Goal: Task Accomplishment & Management: Manage account settings

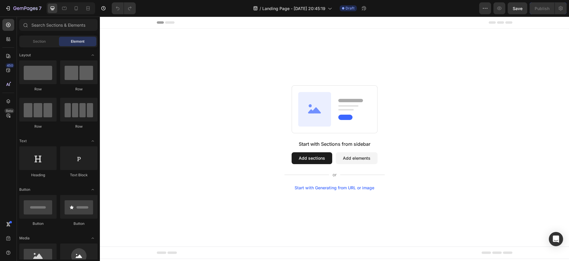
click at [213, 91] on div "Start with Sections from sidebar Add sections Add elements Start with Generatin…" at bounding box center [334, 137] width 427 height 105
drag, startPoint x: 200, startPoint y: 57, endPoint x: 279, endPoint y: 127, distance: 105.3
click at [312, 135] on div "Start with Sections from sidebar Add sections Add elements Start with Generatin…" at bounding box center [334, 138] width 469 height 218
click at [241, 103] on div "Start with Sections from sidebar Add sections Add elements Start with Generatin…" at bounding box center [334, 137] width 427 height 105
drag, startPoint x: 164, startPoint y: 161, endPoint x: 170, endPoint y: 162, distance: 6.0
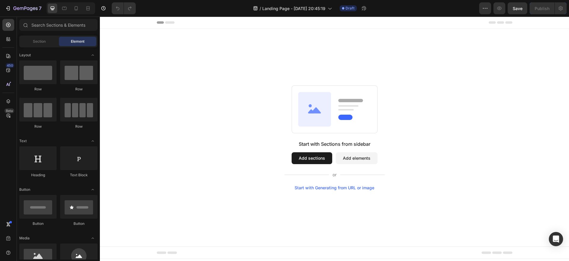
click at [165, 161] on div "Start with Sections from sidebar Add sections Add elements Start with Generatin…" at bounding box center [334, 137] width 427 height 105
drag, startPoint x: 410, startPoint y: 197, endPoint x: 378, endPoint y: 219, distance: 37.8
click at [409, 196] on div "Start with Sections from sidebar Add sections Add elements Start with Generatin…" at bounding box center [334, 138] width 469 height 218
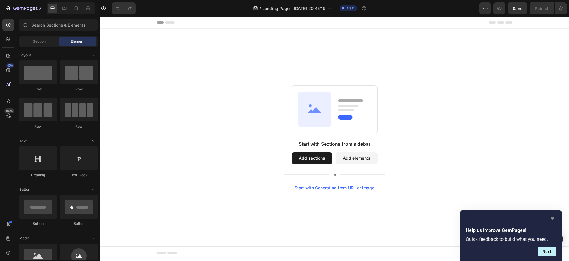
click at [553, 217] on icon "Hide survey" at bounding box center [552, 218] width 7 height 7
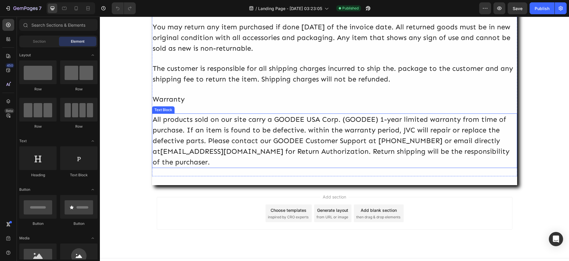
scroll to position [187, 0]
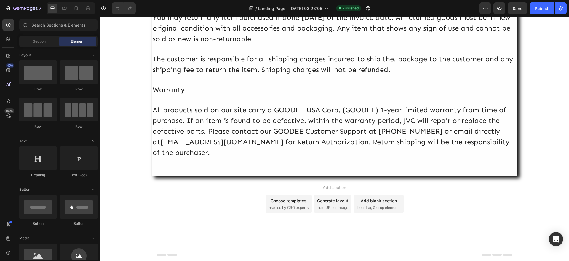
click at [326, 205] on div "Generate layout from URL or image" at bounding box center [332, 204] width 37 height 18
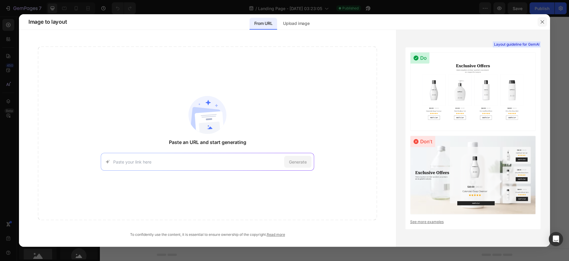
click at [543, 22] on icon "button" at bounding box center [542, 22] width 5 height 5
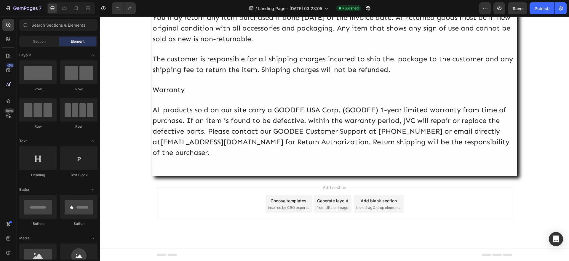
click at [285, 205] on span "inspired by CRO experts" at bounding box center [288, 207] width 41 height 5
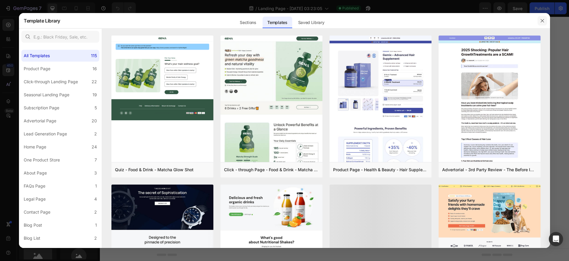
click at [543, 19] on icon "button" at bounding box center [542, 20] width 5 height 5
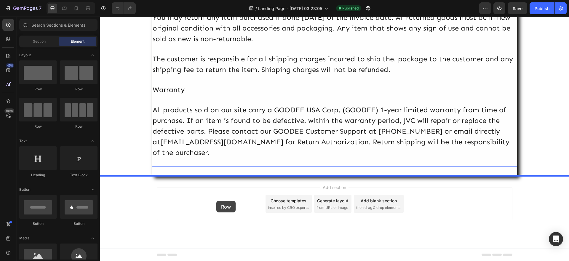
drag, startPoint x: 136, startPoint y: 90, endPoint x: 216, endPoint y: 201, distance: 136.6
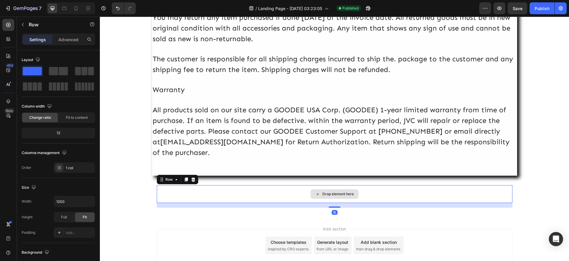
scroll to position [188, 0]
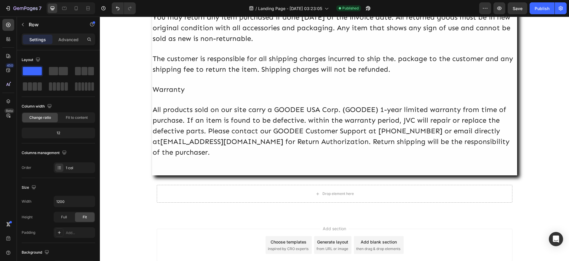
click at [452, 226] on div "Add section Choose templates inspired by CRO experts Generate layout from URL o…" at bounding box center [334, 253] width 469 height 73
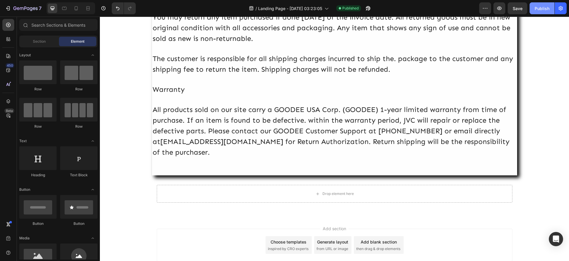
click at [545, 11] on div "Publish" at bounding box center [542, 8] width 15 height 6
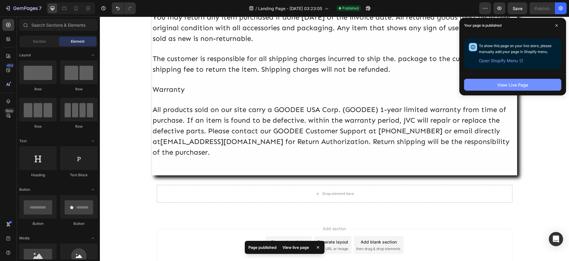
click at [534, 83] on button "View Live Page" at bounding box center [512, 85] width 97 height 12
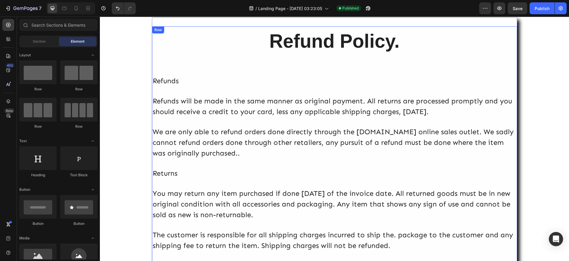
scroll to position [10, 0]
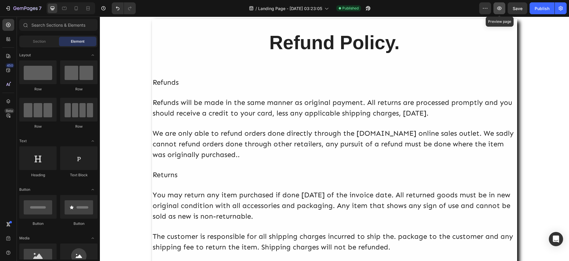
click at [500, 8] on icon "button" at bounding box center [500, 8] width 6 height 6
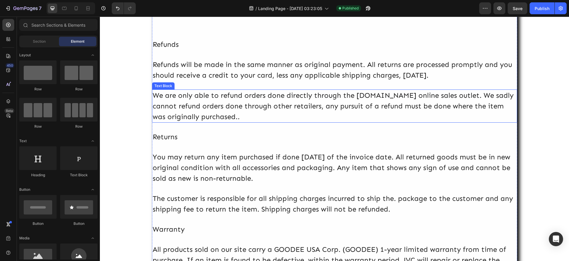
scroll to position [0, 0]
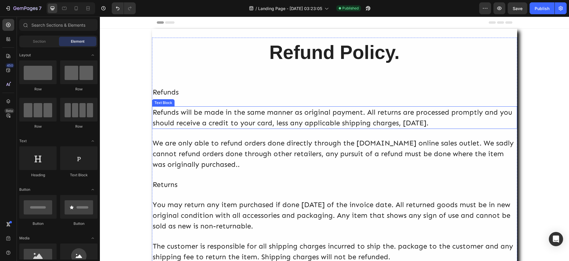
click at [157, 112] on div "Refunds will be made in the same manner as original payment. All returns are pr…" at bounding box center [334, 117] width 365 height 23
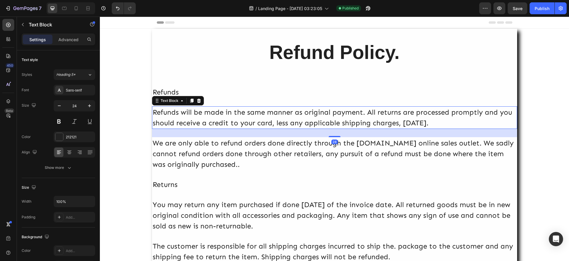
click at [157, 112] on div "Refunds will be made in the same manner as original payment. All returns are pr…" at bounding box center [334, 117] width 365 height 23
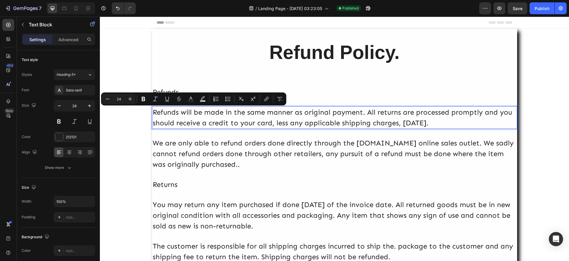
click at [153, 113] on p "Refunds will be made in the same manner as original payment. All returns are pr…" at bounding box center [335, 117] width 364 height 21
click at [169, 116] on p "Refunds will be made in the same manner as original payment. All returns are pr…" at bounding box center [335, 117] width 364 height 21
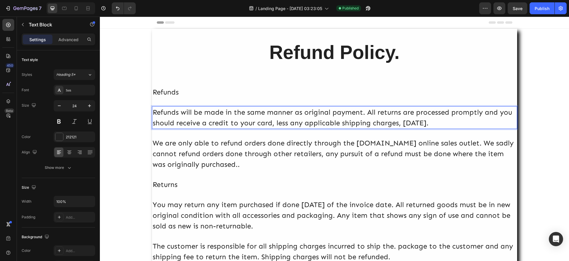
click at [153, 113] on p "Refunds will be made in the same manner as original payment. All returns are pr…" at bounding box center [335, 117] width 364 height 21
click at [153, 125] on p "Refunds will be made in the same manner as original payment. All returns are pr…" at bounding box center [335, 117] width 364 height 21
click at [152, 144] on div "We are only able to refund orders done directly through the JVCshop.us online s…" at bounding box center [334, 153] width 365 height 33
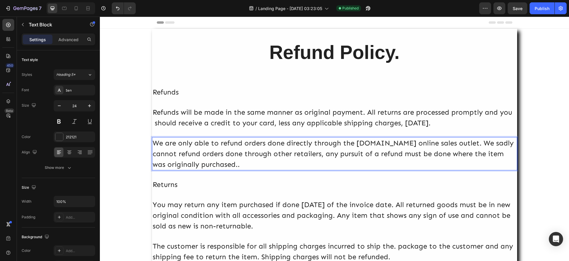
click at [172, 144] on div "We are only able to refund orders done directly through the JVCshop.us online s…" at bounding box center [334, 153] width 365 height 33
click at [172, 144] on p "We are only able to refund orders done directly through the JVCshop.us online s…" at bounding box center [335, 154] width 364 height 32
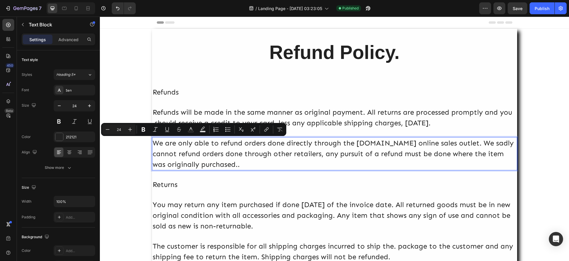
click at [153, 144] on p "We are only able to refund orders done directly through the JVCshop.us online s…" at bounding box center [335, 154] width 364 height 32
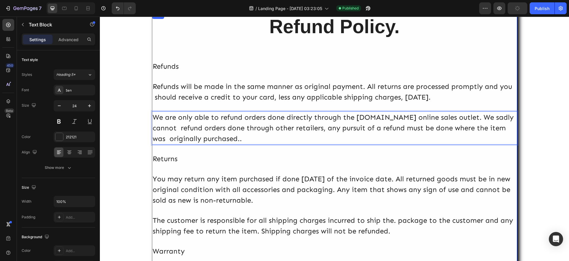
scroll to position [30, 0]
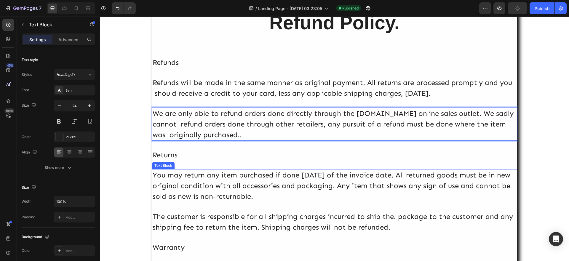
click at [152, 176] on div "You may return any item purchased if done within 30 days of the invoice date. A…" at bounding box center [334, 185] width 365 height 33
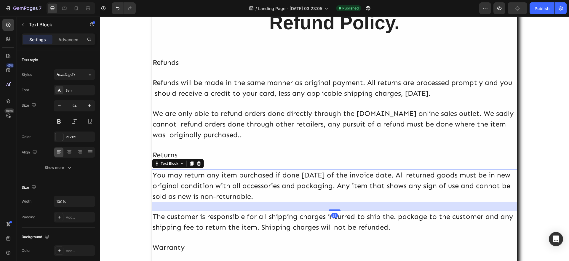
click at [152, 176] on div "You may return any item purchased if done within 30 days of the invoice date. A…" at bounding box center [334, 185] width 365 height 33
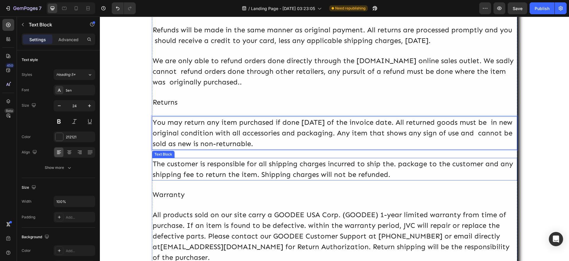
scroll to position [89, 0]
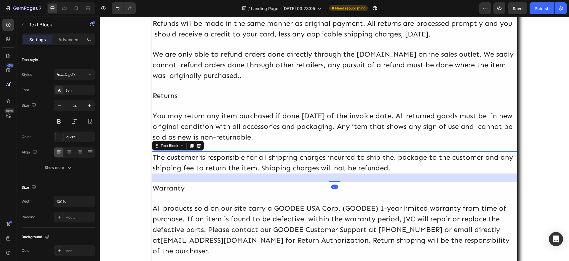
click at [161, 160] on div "The customer is responsible for all shipping charges incurred to ship the. pack…" at bounding box center [334, 163] width 365 height 23
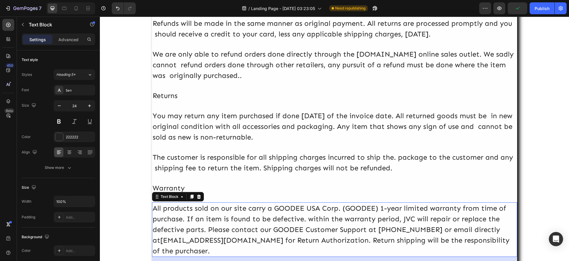
click at [169, 208] on p "All products sold on our site carry a GOODEE USA Corp. (GOODEE) 1-year limited …" at bounding box center [335, 229] width 364 height 53
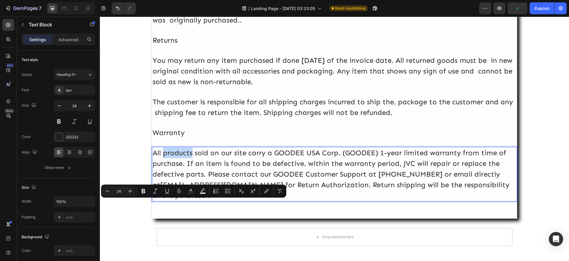
scroll to position [148, 0]
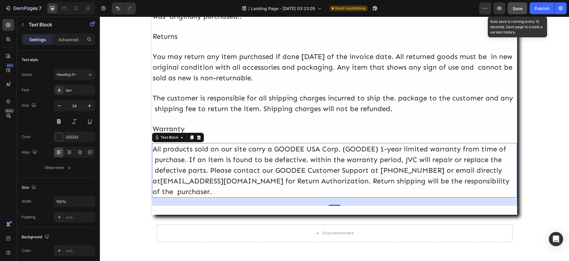
click at [522, 7] on span "Save" at bounding box center [518, 8] width 10 height 5
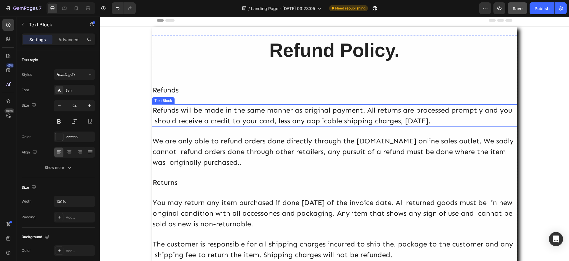
scroll to position [0, 0]
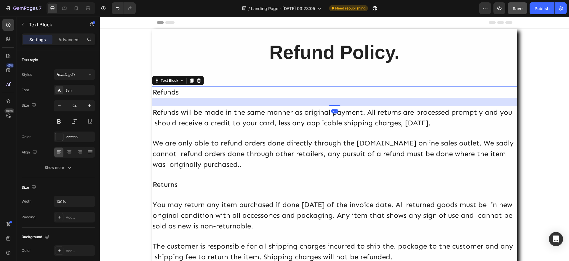
click at [152, 90] on div "Refunds" at bounding box center [334, 92] width 365 height 12
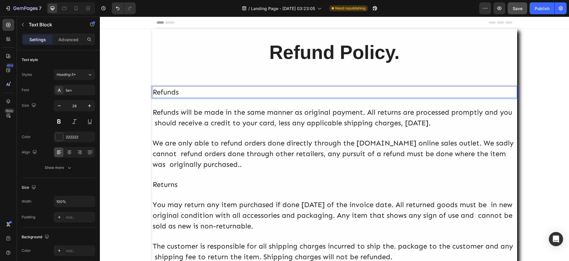
click at [153, 90] on p "Refunds" at bounding box center [335, 92] width 364 height 11
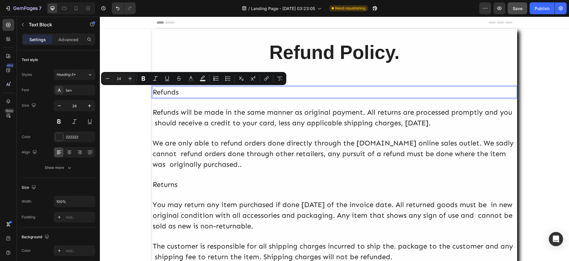
click at [153, 93] on p "Refunds" at bounding box center [335, 92] width 364 height 11
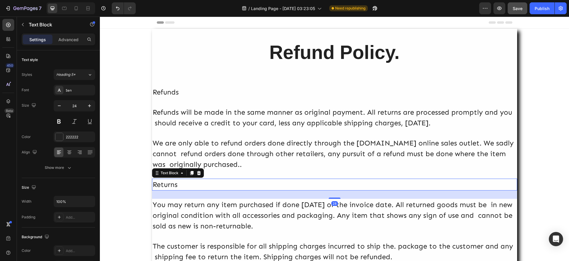
click at [152, 183] on div "Returns" at bounding box center [334, 185] width 365 height 12
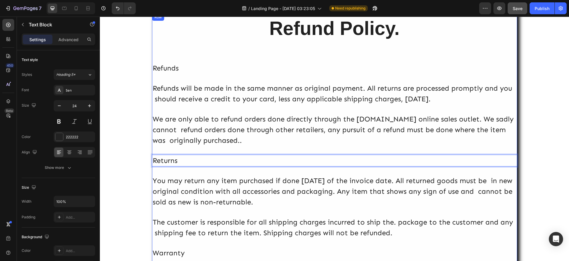
scroll to position [119, 0]
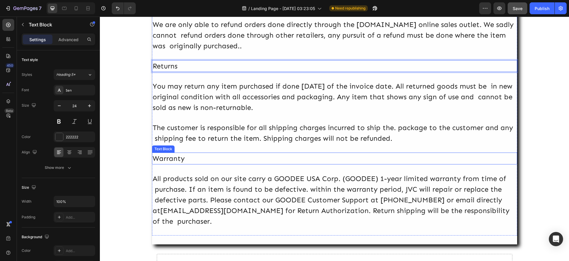
click at [153, 158] on div "Warranty" at bounding box center [334, 159] width 365 height 12
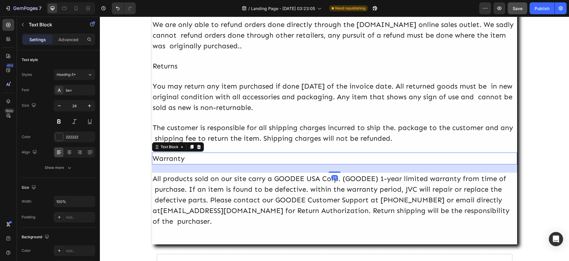
click at [153, 158] on div "Warranty" at bounding box center [334, 159] width 365 height 12
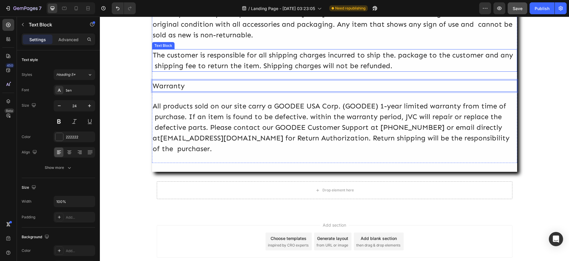
scroll to position [110, 0]
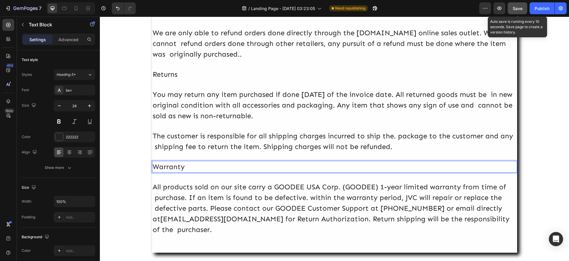
click at [519, 6] on span "Save" at bounding box center [518, 8] width 10 height 5
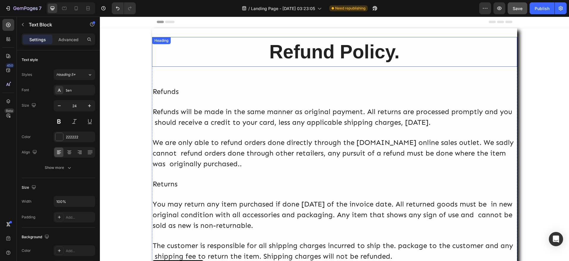
scroll to position [0, 0]
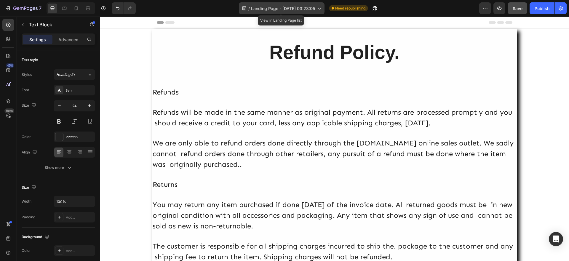
click at [317, 6] on icon at bounding box center [319, 8] width 6 height 6
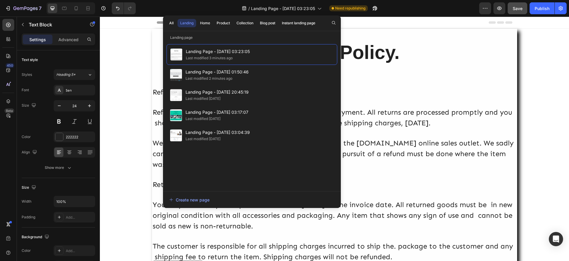
click at [131, 42] on div "Refund Policy. Heading Refunds Text Block Refunds will be made in the same mann…" at bounding box center [334, 217] width 469 height 376
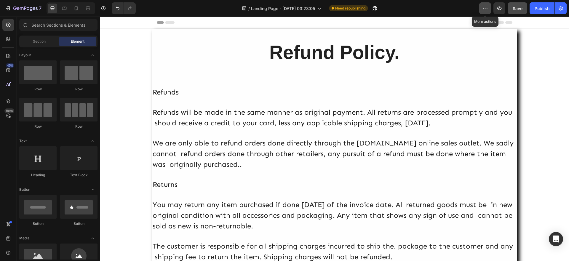
click at [485, 6] on icon "button" at bounding box center [485, 8] width 6 height 6
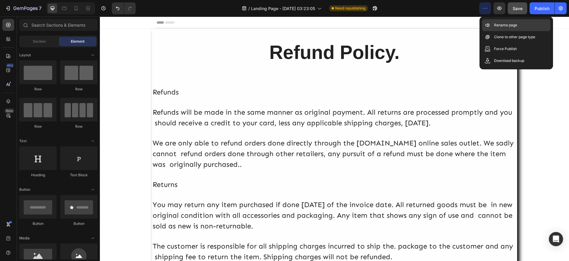
click at [507, 25] on p "Rename page" at bounding box center [505, 25] width 23 height 6
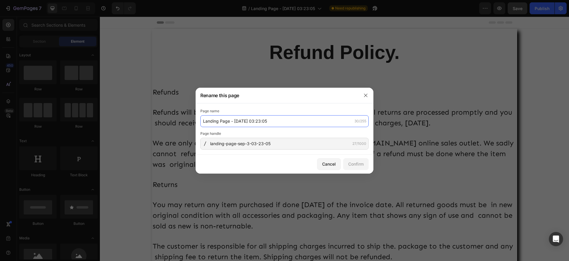
click at [289, 124] on input "Landing Page - Sep 3, 03:23:05" at bounding box center [284, 121] width 168 height 12
click at [368, 95] on icon "button" at bounding box center [366, 95] width 5 height 5
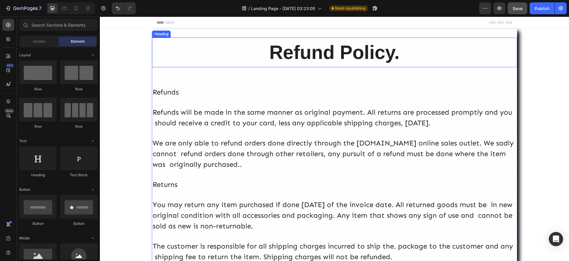
click at [293, 54] on strong "Refund Policy." at bounding box center [335, 52] width 130 height 21
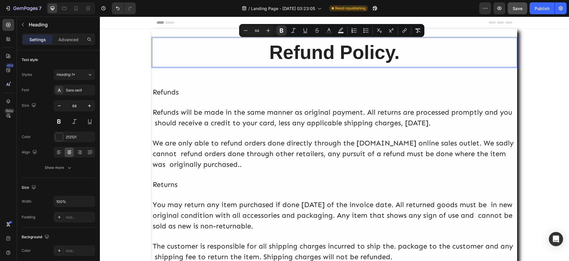
click at [438, 44] on p "Refund Policy." at bounding box center [335, 52] width 364 height 28
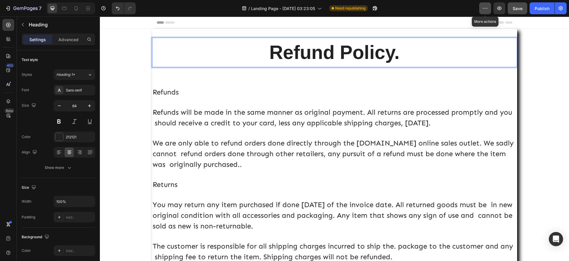
click at [485, 7] on icon "button" at bounding box center [485, 8] width 6 height 6
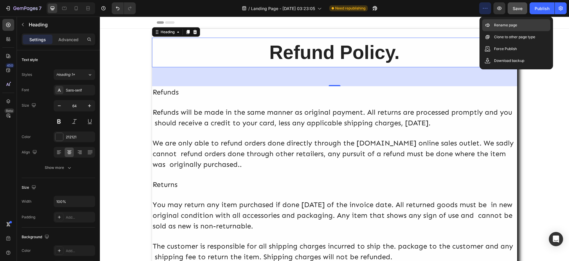
click at [504, 23] on p "Rename page" at bounding box center [505, 25] width 23 height 6
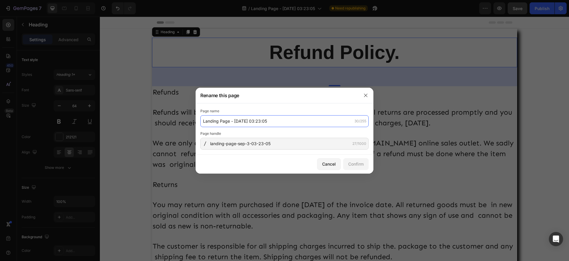
click at [283, 121] on input "Landing Page - Sep 3, 03:23:05" at bounding box center [284, 121] width 168 height 12
paste input "Refund Policy."
type input "Refund Policy"
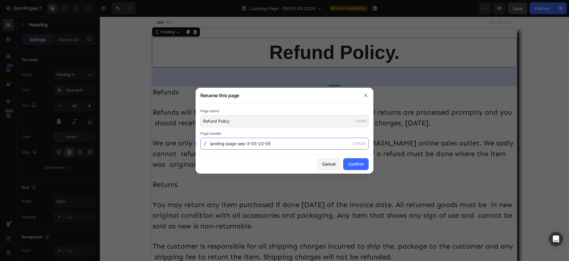
paste input "Refund-Policy-"
drag, startPoint x: 226, startPoint y: 145, endPoint x: 235, endPoint y: 142, distance: 9.8
click at [227, 146] on input "Refund-Policy" at bounding box center [284, 144] width 168 height 12
type input "RefundPolicy"
click at [264, 146] on input "RefundPolicy" at bounding box center [284, 144] width 168 height 12
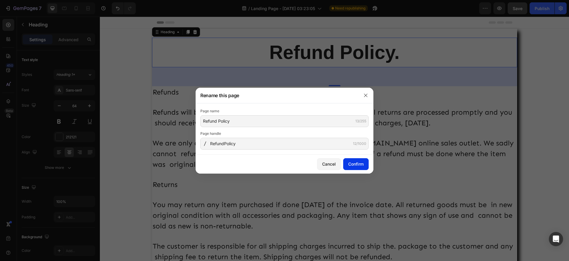
click at [362, 168] on button "Confirm" at bounding box center [356, 164] width 26 height 12
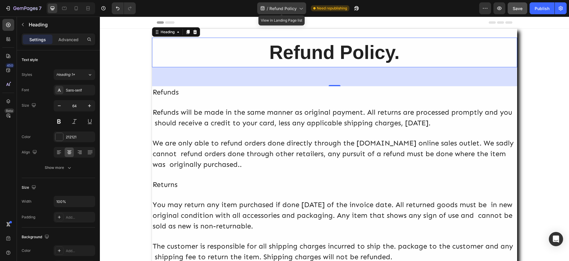
click at [302, 7] on icon at bounding box center [301, 8] width 6 height 6
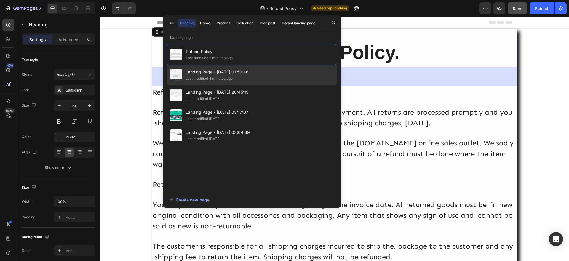
click at [241, 73] on span "Landing Page - Sep 4, 01:50:46" at bounding box center [217, 72] width 63 height 7
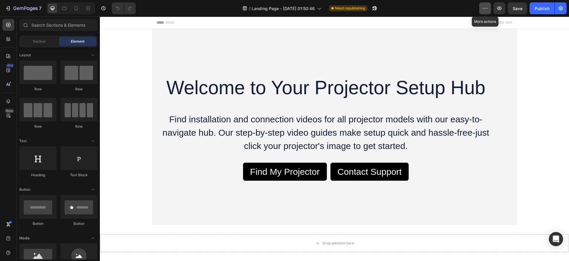
click at [485, 7] on icon "button" at bounding box center [485, 8] width 6 height 6
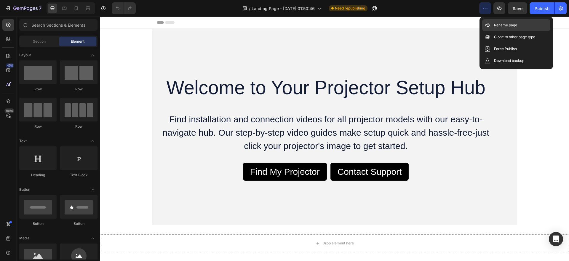
click at [501, 25] on p "Rename page" at bounding box center [505, 25] width 23 height 6
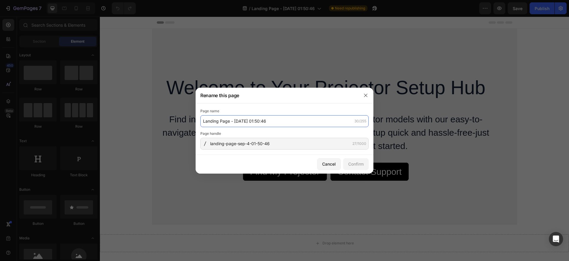
click at [287, 118] on input "Landing Page - [DATE] 01:50:46" at bounding box center [284, 121] width 168 height 12
paste input "Installation and Connection"
type input "Installation and Connection"
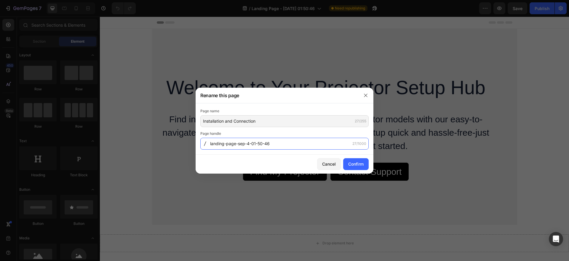
click at [276, 142] on input "landing-page-sep-4-01-50-46" at bounding box center [284, 144] width 168 height 12
paste input "Installation-and-Connection"
drag, startPoint x: 234, startPoint y: 146, endPoint x: 245, endPoint y: 139, distance: 13.3
click at [234, 146] on input "Installation-and-Connection" at bounding box center [284, 144] width 168 height 12
type input "InstallationAndConnection"
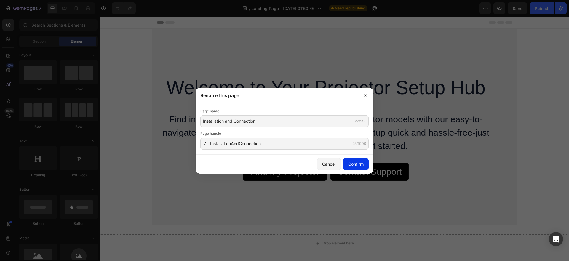
click at [358, 161] on div "Confirm" at bounding box center [355, 164] width 15 height 6
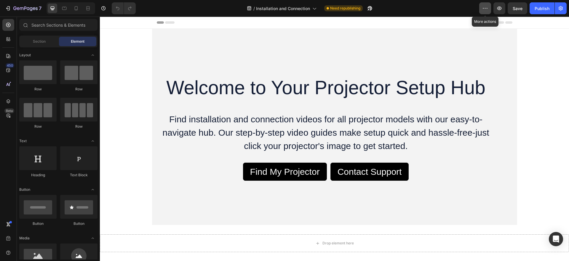
click at [484, 9] on icon "button" at bounding box center [485, 8] width 6 height 6
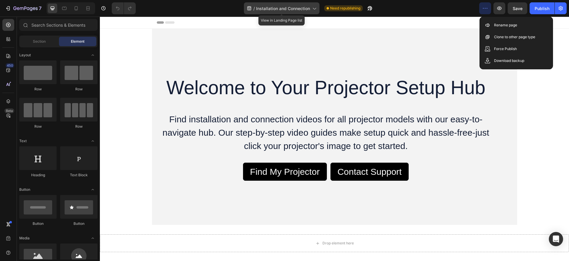
click at [316, 7] on icon at bounding box center [314, 8] width 6 height 6
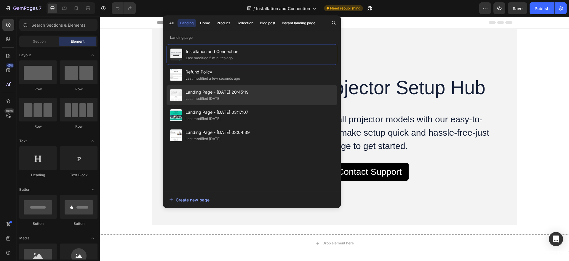
click at [245, 92] on span "Landing Page - [DATE] 20:45:19" at bounding box center [217, 92] width 63 height 7
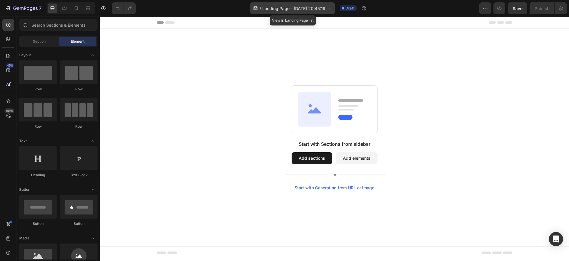
click at [332, 7] on icon at bounding box center [330, 8] width 6 height 6
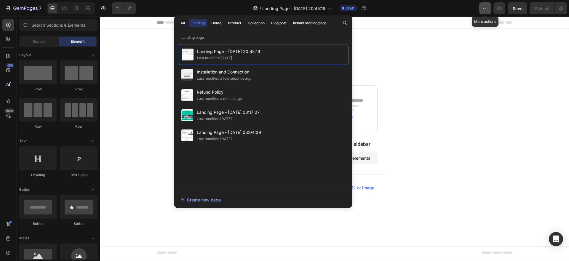
click at [484, 8] on icon "button" at bounding box center [485, 8] width 6 height 6
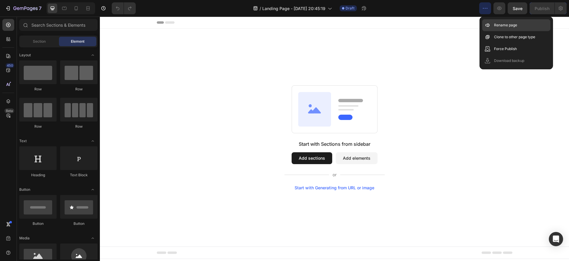
click at [493, 23] on div "Rename page" at bounding box center [516, 25] width 68 height 12
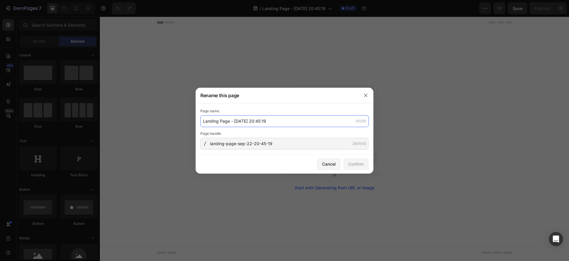
click at [289, 121] on input "Landing Page - Sep 22, 20:45:19" at bounding box center [284, 121] width 168 height 12
type input "Y"
type input "页面1"
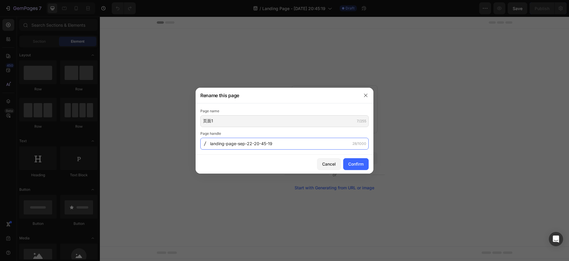
click at [283, 144] on input "landing-page-sep-22-20-45-19" at bounding box center [284, 144] width 168 height 12
type input "页面1"
click at [354, 165] on div "Confirm" at bounding box center [355, 164] width 15 height 6
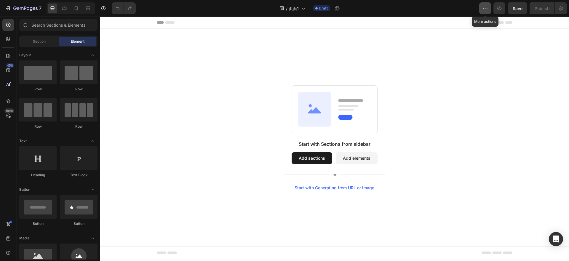
click at [487, 9] on icon "button" at bounding box center [485, 8] width 6 height 6
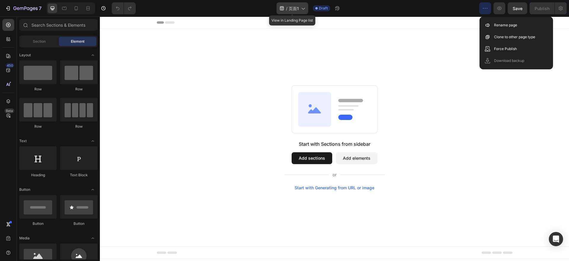
click at [304, 7] on icon at bounding box center [303, 8] width 6 height 6
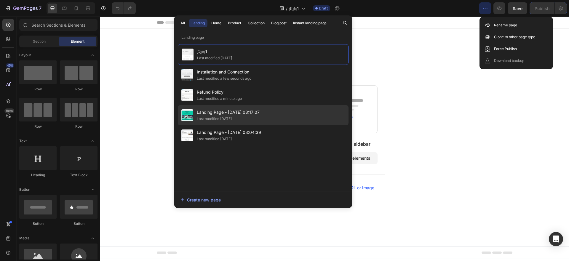
click at [235, 112] on span "Landing Page - Sep 4, 03:17:07" at bounding box center [228, 112] width 63 height 7
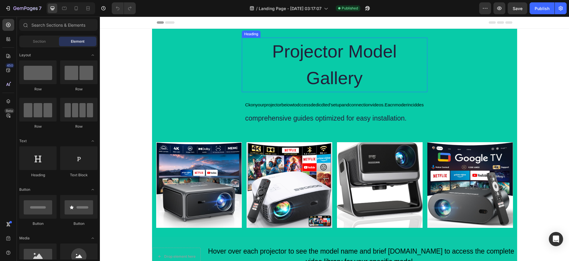
click at [376, 77] on h2 "Projector Model Gallery" at bounding box center [335, 65] width 186 height 55
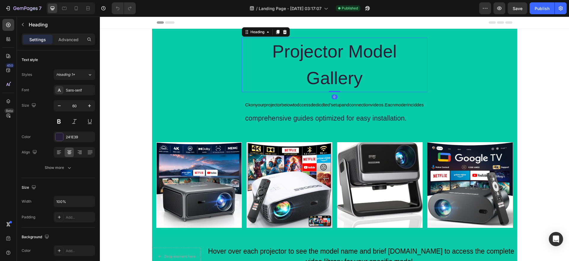
click at [376, 77] on h2 "Projector Model Gallery" at bounding box center [335, 65] width 186 height 55
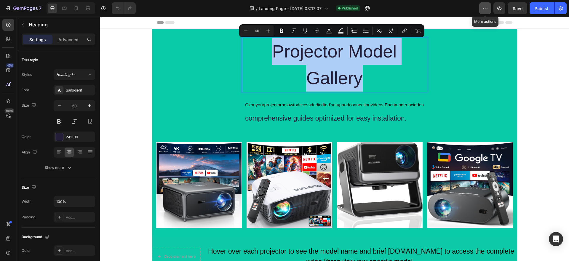
click at [483, 6] on icon "button" at bounding box center [485, 8] width 6 height 6
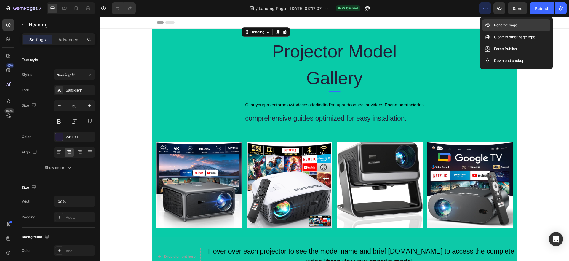
click at [502, 25] on p "Rename page" at bounding box center [505, 25] width 23 height 6
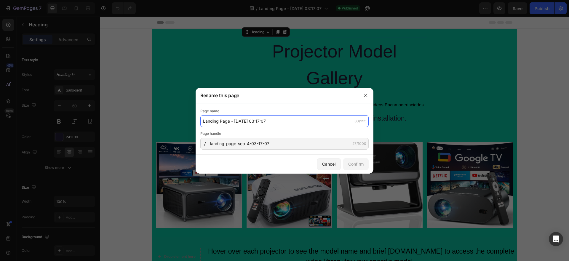
click at [283, 120] on input "Landing Page - Sep 4, 03:17:07" at bounding box center [284, 121] width 168 height 12
paste input "Projector Model Gallery"
type input "Projector Model Gallery"
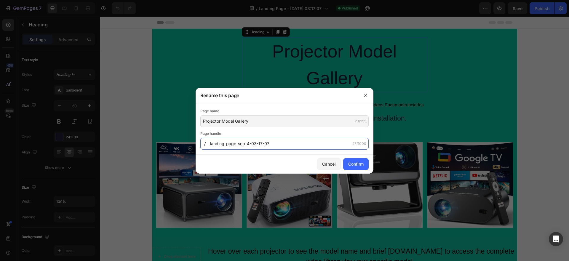
click at [282, 142] on input "landing-page-sep-4-03-17-07" at bounding box center [284, 144] width 168 height 12
paste input "Projector-Model-Gallery"
click at [243, 145] on input "Projector-Model-Gallery" at bounding box center [284, 144] width 168 height 12
click at [229, 144] on input "Projector-ModelGallery" at bounding box center [284, 144] width 168 height 12
type input "ProjectorModelGallery"
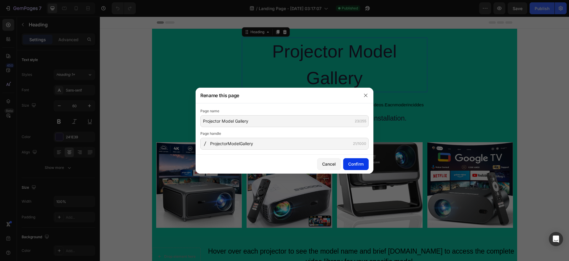
click at [357, 161] on div "Confirm" at bounding box center [355, 164] width 15 height 6
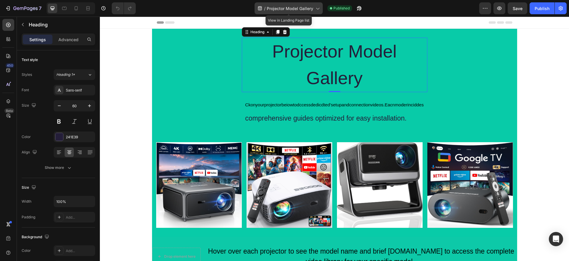
click at [320, 7] on icon at bounding box center [318, 8] width 6 height 6
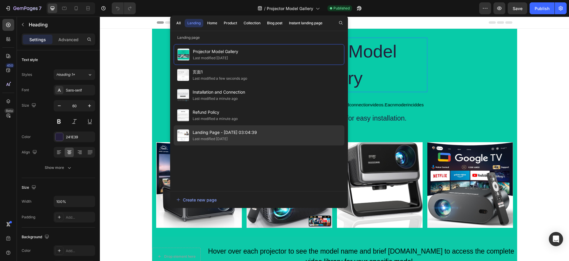
click at [226, 133] on span "Landing Page - Sep 2, 03:04:39" at bounding box center [225, 132] width 64 height 7
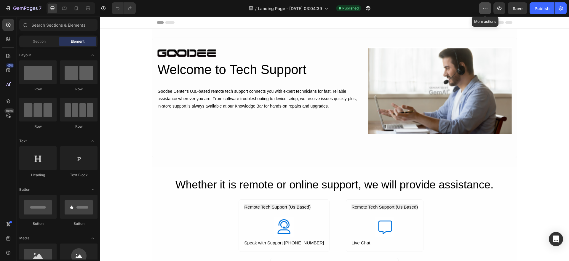
click at [486, 7] on icon "button" at bounding box center [485, 8] width 6 height 6
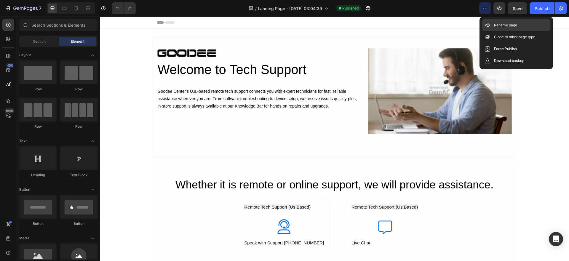
click at [493, 24] on div "Rename page" at bounding box center [516, 25] width 68 height 12
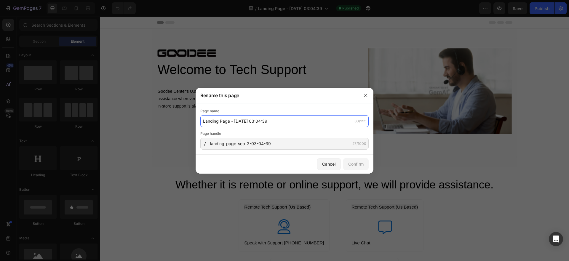
click at [279, 123] on input "Landing Page - [DATE] 03:04:39" at bounding box center [284, 121] width 168 height 12
paste input "Remote Tech Support"
type input "Remote Tech Support"
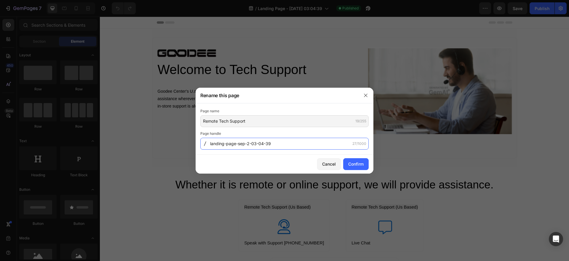
click at [278, 143] on input "landing-page-sep-2-03-04-39" at bounding box center [284, 144] width 168 height 12
paste input "Remote-Tech-Support"
click at [238, 146] on input "Remote-Tech-Support" at bounding box center [284, 144] width 168 height 12
click at [228, 147] on input "Remote-TechSupport" at bounding box center [284, 144] width 168 height 12
click at [227, 146] on input "Remote-TechSupport" at bounding box center [284, 144] width 168 height 12
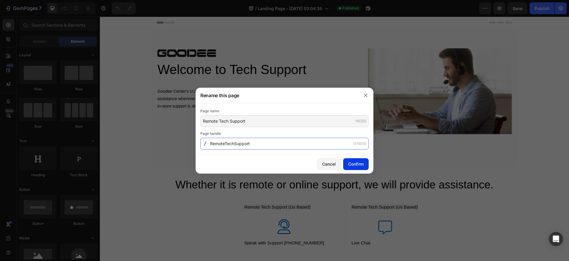
type input "RemoteTechSupport"
click at [355, 164] on div "Confirm" at bounding box center [355, 164] width 15 height 6
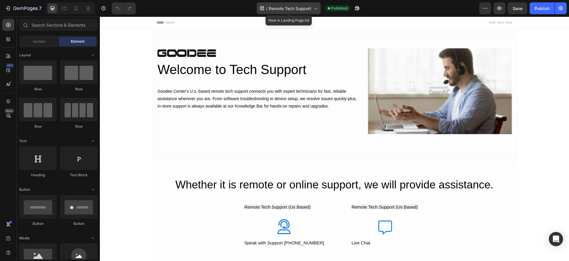
click at [302, 9] on span "Remote Tech Support" at bounding box center [290, 8] width 42 height 6
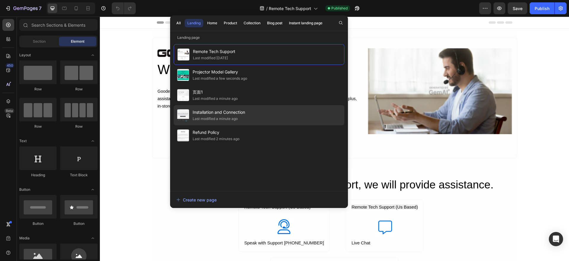
click at [230, 116] on span "Installation and Connection" at bounding box center [219, 112] width 52 height 7
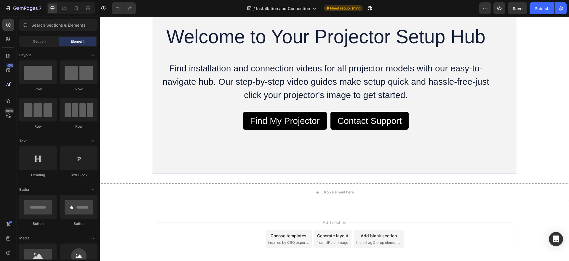
scroll to position [59, 0]
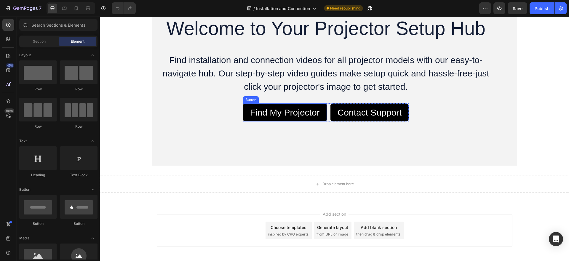
click at [243, 120] on link "Find My Projector" at bounding box center [285, 112] width 84 height 18
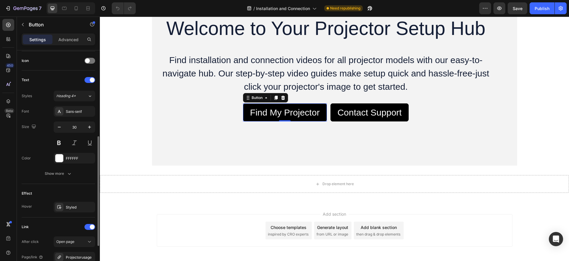
scroll to position [237, 0]
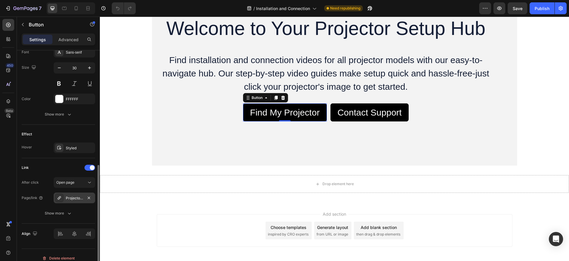
click at [70, 197] on div "Projectorusage" at bounding box center [74, 198] width 17 height 5
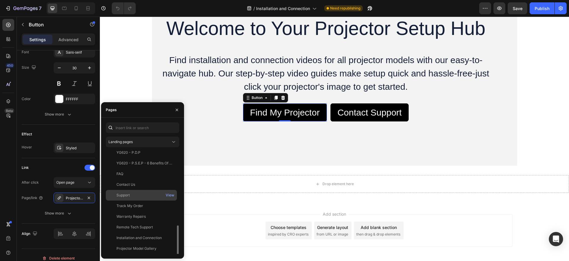
scroll to position [110, 0]
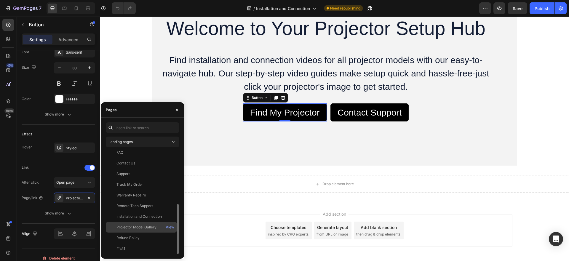
click at [141, 227] on div "Projector Model Gallery" at bounding box center [137, 227] width 40 height 5
click at [140, 226] on div "Projector Model Gallery" at bounding box center [137, 226] width 40 height 5
click at [125, 227] on div "Projector Model Gallery" at bounding box center [137, 226] width 40 height 5
click at [170, 227] on div "View" at bounding box center [170, 227] width 9 height 5
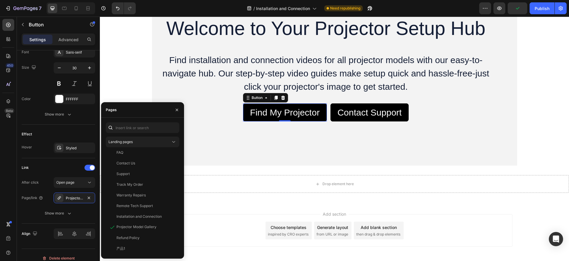
click at [7, 208] on div "450 Beta" at bounding box center [8, 119] width 12 height 200
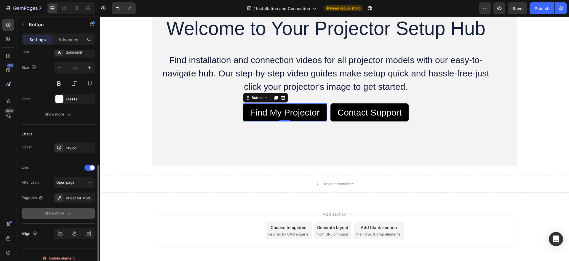
scroll to position [244, 0]
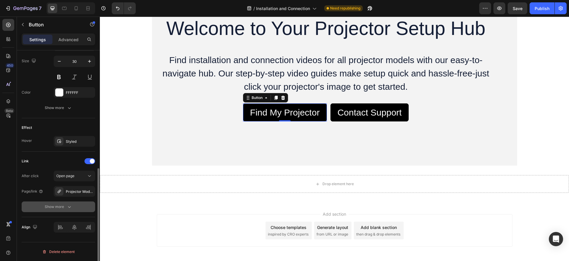
click at [70, 208] on icon "button" at bounding box center [69, 207] width 6 height 6
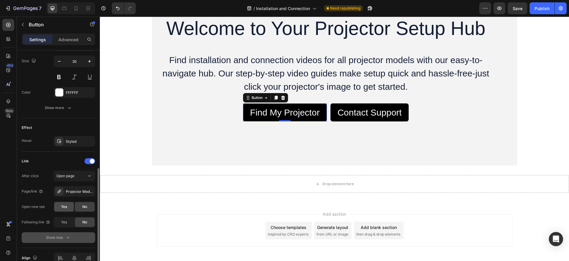
click at [62, 206] on span "Yes" at bounding box center [64, 206] width 6 height 5
click at [66, 224] on span "Yes" at bounding box center [64, 222] width 6 height 5
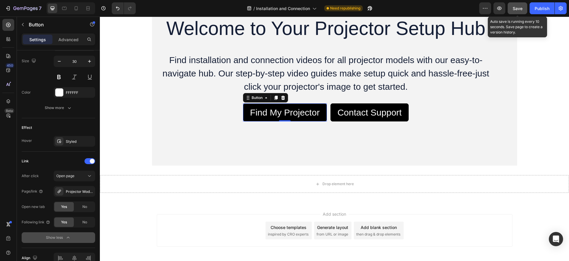
click at [520, 8] on span "Save" at bounding box center [518, 8] width 10 height 5
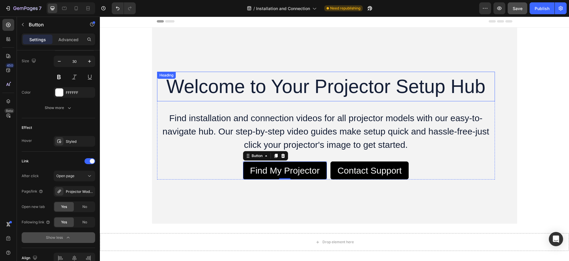
scroll to position [0, 0]
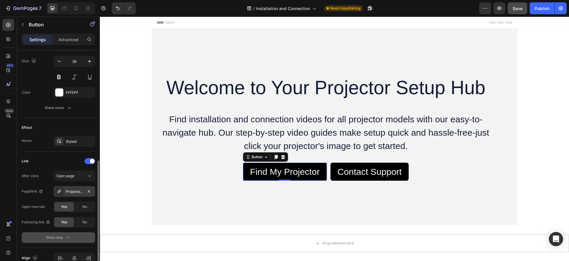
click at [75, 193] on div "Projector Model Gallery" at bounding box center [74, 191] width 17 height 5
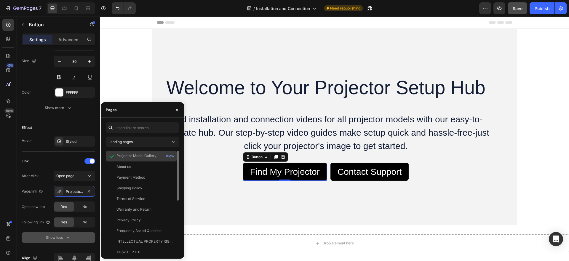
click at [151, 156] on div "Projector Model Gallery" at bounding box center [137, 155] width 40 height 5
click at [171, 155] on div "View" at bounding box center [170, 156] width 9 height 5
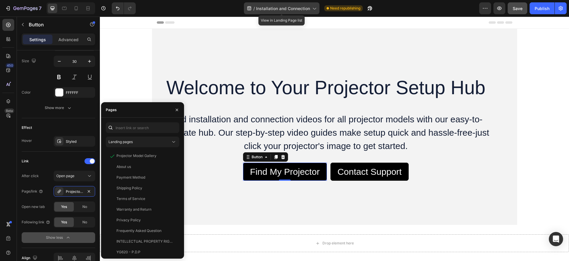
click at [312, 7] on icon at bounding box center [314, 8] width 6 height 6
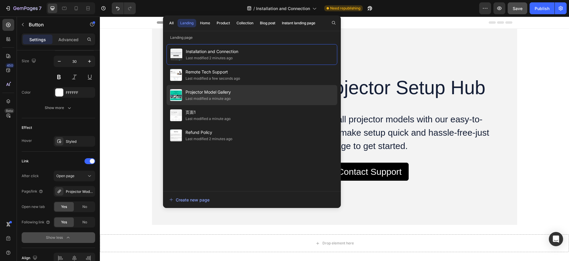
click at [216, 93] on span "Projector Model Gallery" at bounding box center [208, 92] width 45 height 7
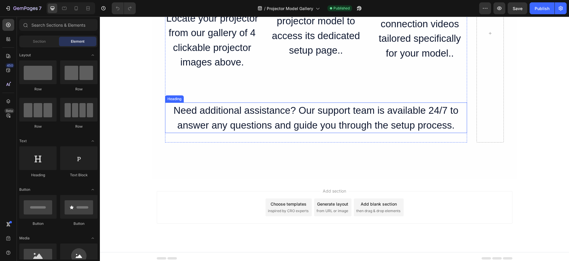
scroll to position [383, 0]
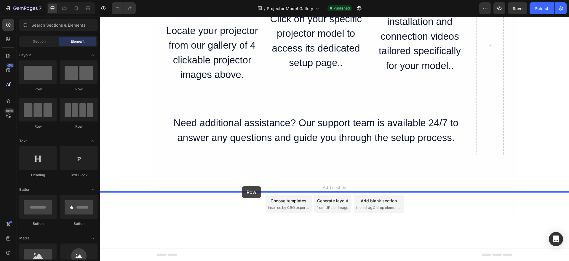
drag, startPoint x: 139, startPoint y: 93, endPoint x: 242, endPoint y: 187, distance: 139.6
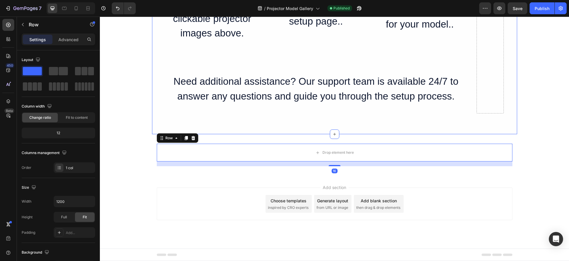
scroll to position [424, 0]
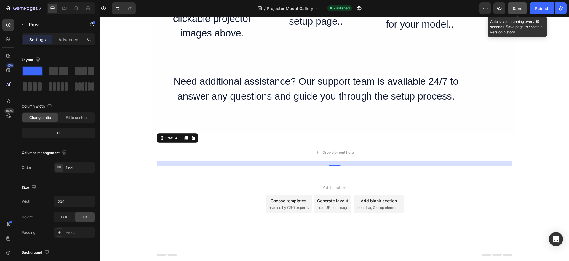
click at [513, 6] on span "Save" at bounding box center [518, 8] width 10 height 5
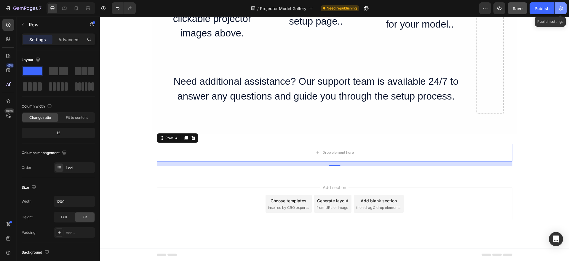
click at [565, 7] on button "button" at bounding box center [561, 8] width 12 height 12
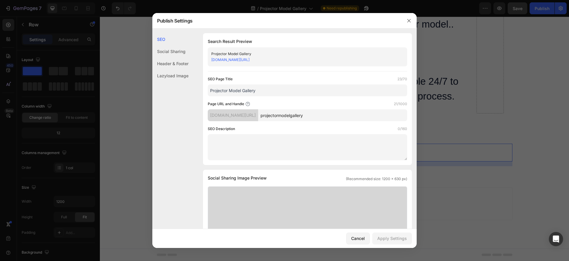
click at [290, 90] on input "Projector Model Gallery" at bounding box center [308, 91] width 200 height 12
drag, startPoint x: 409, startPoint y: 21, endPoint x: 310, endPoint y: 6, distance: 100.8
click at [409, 21] on icon "button" at bounding box center [408, 20] width 3 height 3
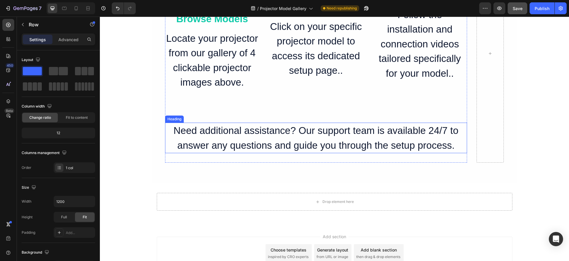
scroll to position [365, 0]
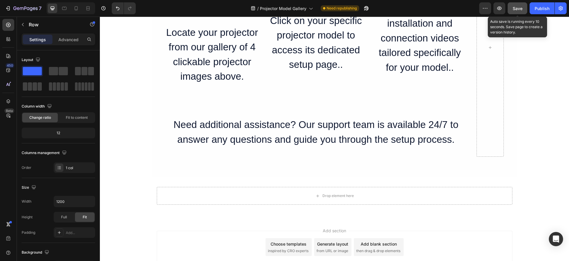
click at [519, 9] on span "Save" at bounding box center [518, 8] width 10 height 5
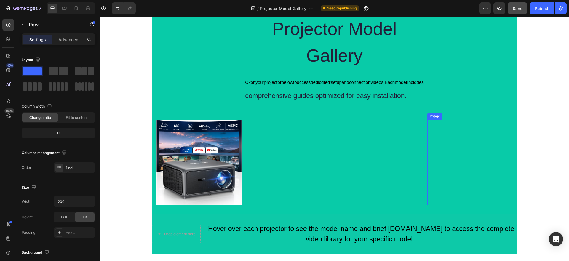
scroll to position [0, 0]
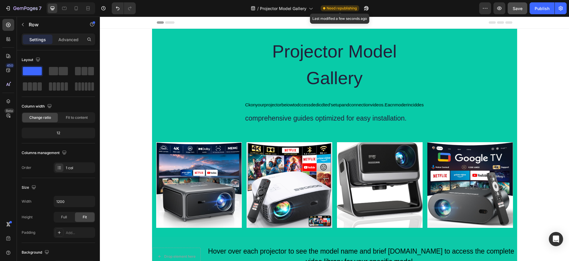
click at [329, 7] on span "Need republishing" at bounding box center [342, 8] width 30 height 5
click at [541, 5] on div "Publish" at bounding box center [542, 8] width 15 height 6
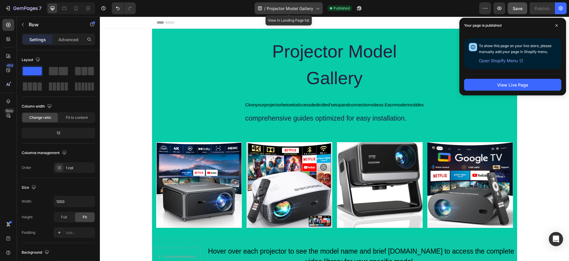
click at [293, 8] on span "Projector Model Gallery" at bounding box center [290, 8] width 47 height 6
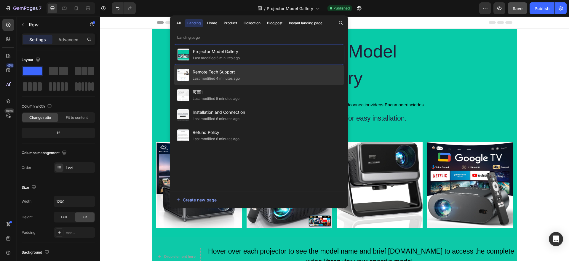
click at [248, 73] on div "Remote Tech Support Last modified 4 minutes ago" at bounding box center [259, 75] width 171 height 20
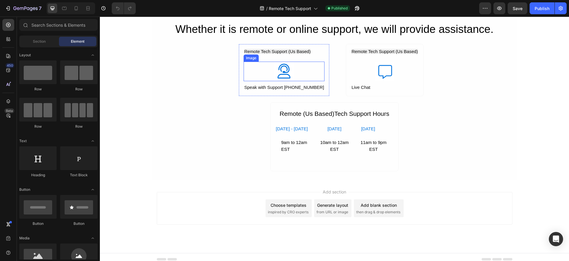
scroll to position [160, 0]
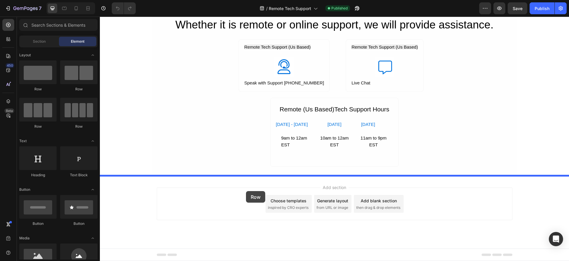
drag, startPoint x: 138, startPoint y: 99, endPoint x: 246, endPoint y: 191, distance: 142.0
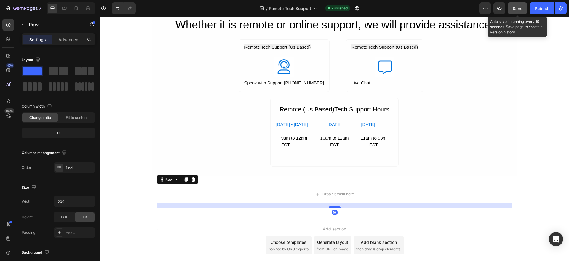
click at [519, 7] on span "Save" at bounding box center [518, 8] width 10 height 5
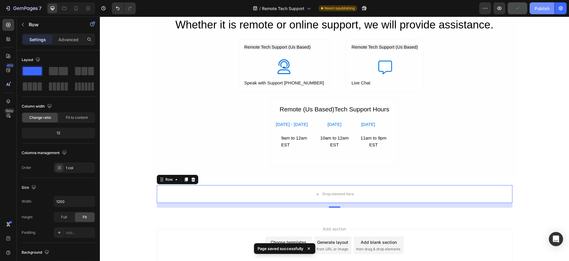
click at [543, 8] on div "Publish" at bounding box center [542, 8] width 15 height 6
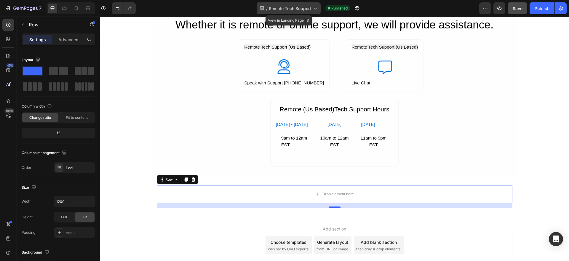
click at [305, 9] on span "Remote Tech Support" at bounding box center [290, 8] width 42 height 6
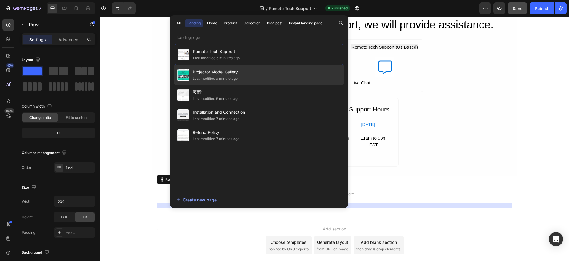
click at [219, 74] on span "Projector Model Gallery" at bounding box center [215, 72] width 45 height 7
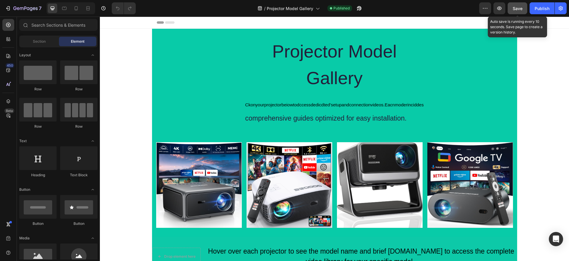
click at [520, 9] on span "Save" at bounding box center [518, 8] width 10 height 5
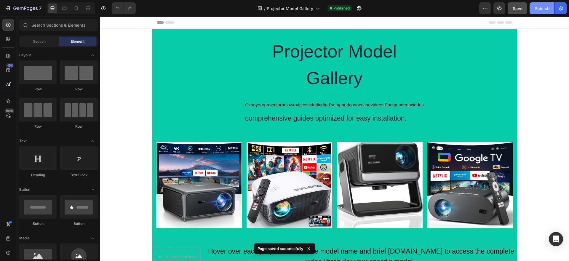
click at [542, 9] on div "Publish" at bounding box center [542, 8] width 15 height 6
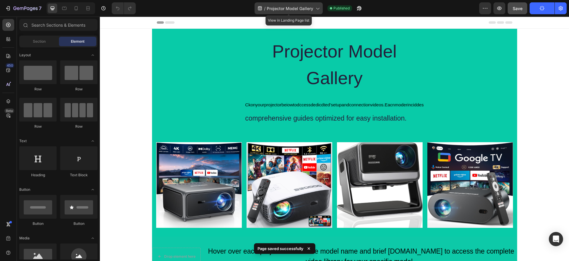
click at [318, 7] on icon at bounding box center [318, 8] width 6 height 6
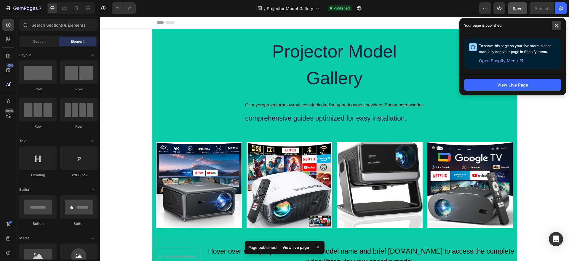
click at [556, 25] on icon at bounding box center [556, 25] width 3 height 3
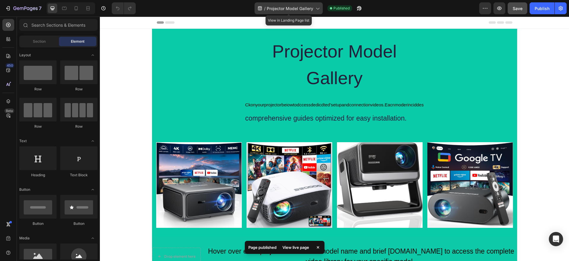
click at [303, 7] on span "Projector Model Gallery" at bounding box center [290, 8] width 47 height 6
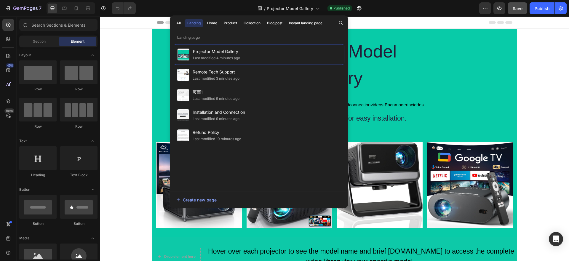
drag, startPoint x: 402, startPoint y: 5, endPoint x: 429, endPoint y: 6, distance: 26.4
click at [402, 6] on div "/ Projector Model Gallery Published" at bounding box center [310, 8] width 339 height 12
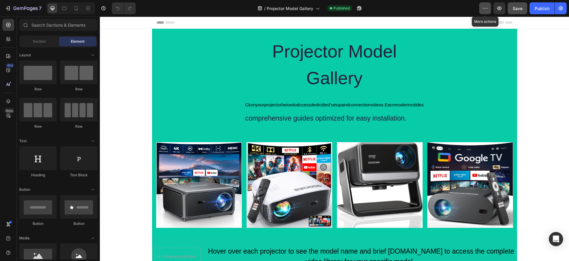
click at [484, 7] on icon "button" at bounding box center [485, 8] width 6 height 6
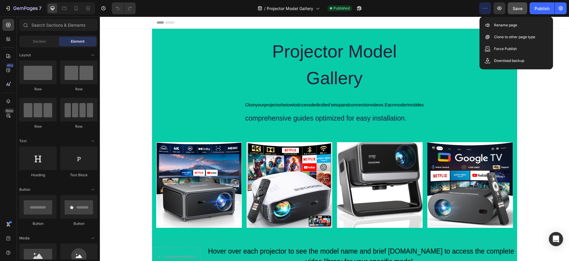
click at [412, 8] on div "/ Projector Model Gallery Published" at bounding box center [310, 8] width 339 height 12
